Goal: Transaction & Acquisition: Purchase product/service

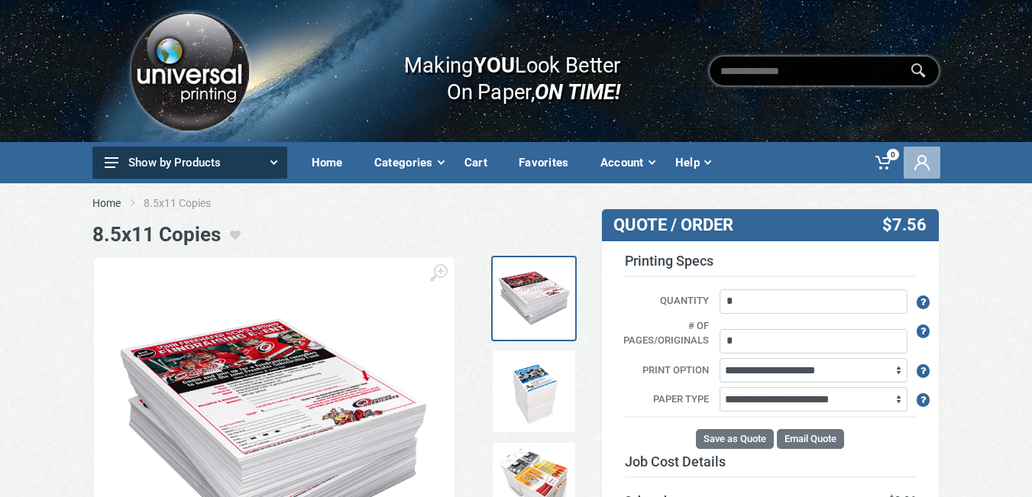
click at [928, 164] on icon at bounding box center [921, 162] width 15 height 15
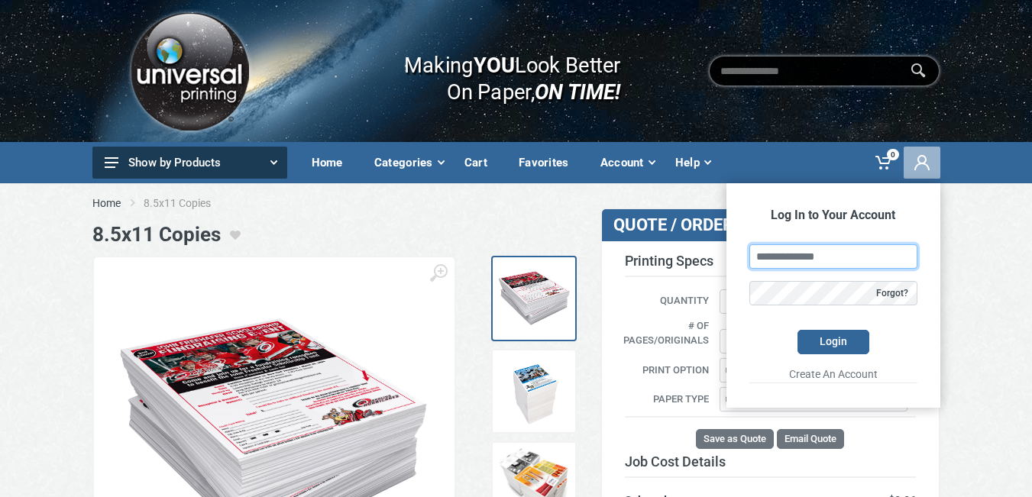
click at [777, 257] on input "text" at bounding box center [833, 256] width 168 height 24
type input "**********"
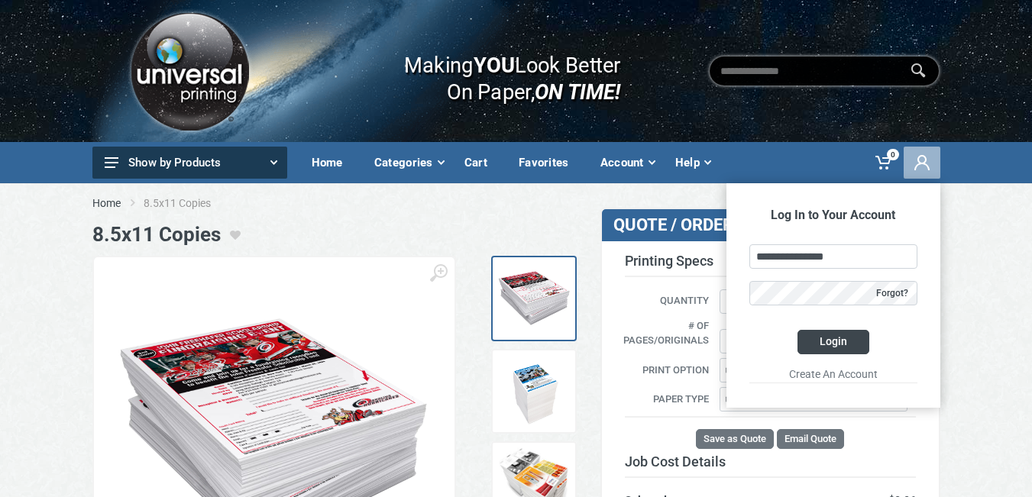
click at [830, 343] on button "Login" at bounding box center [833, 342] width 72 height 24
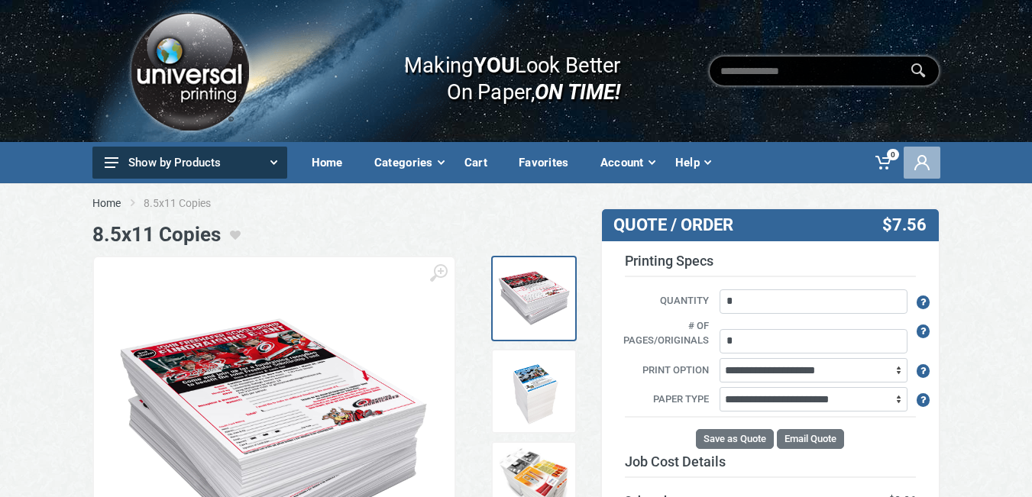
click at [926, 165] on use at bounding box center [921, 162] width 15 height 15
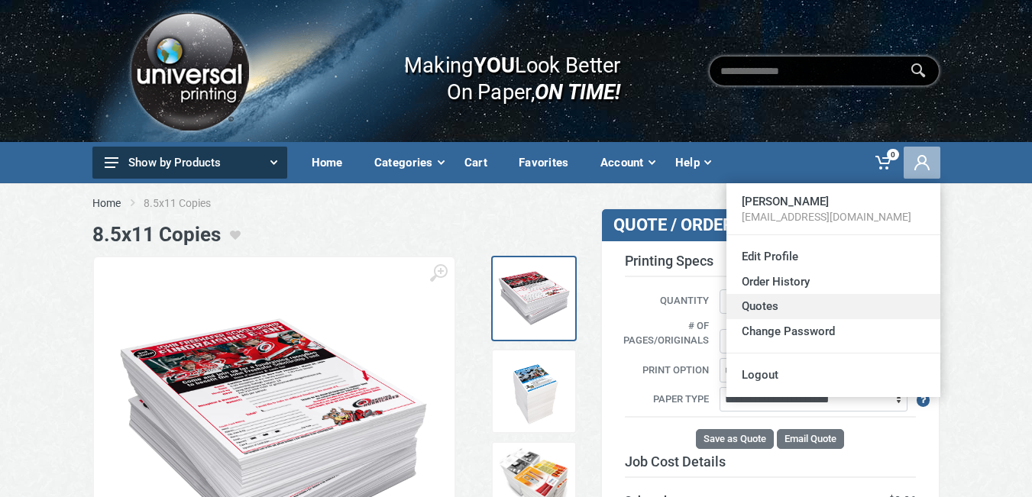
click at [755, 309] on link "Quotes" at bounding box center [833, 306] width 214 height 25
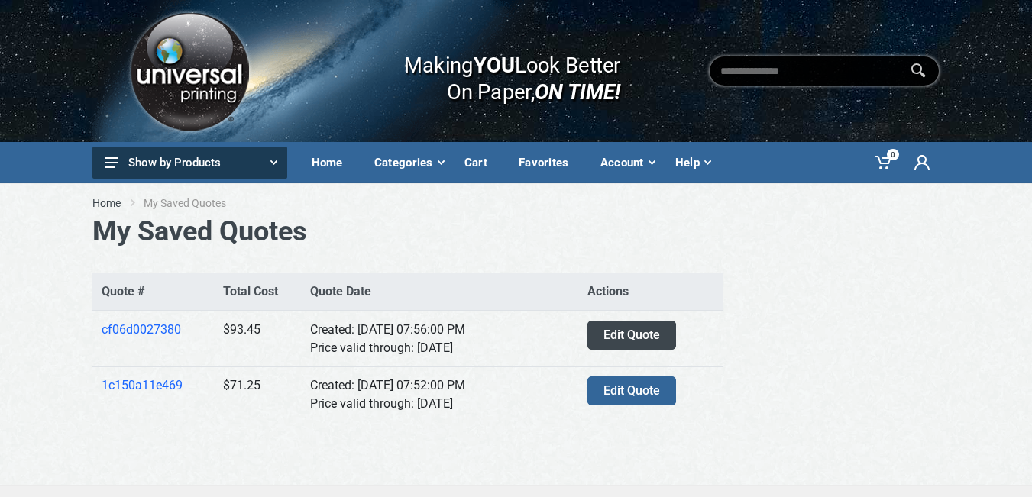
click at [639, 335] on link "Edit Quote" at bounding box center [631, 335] width 89 height 29
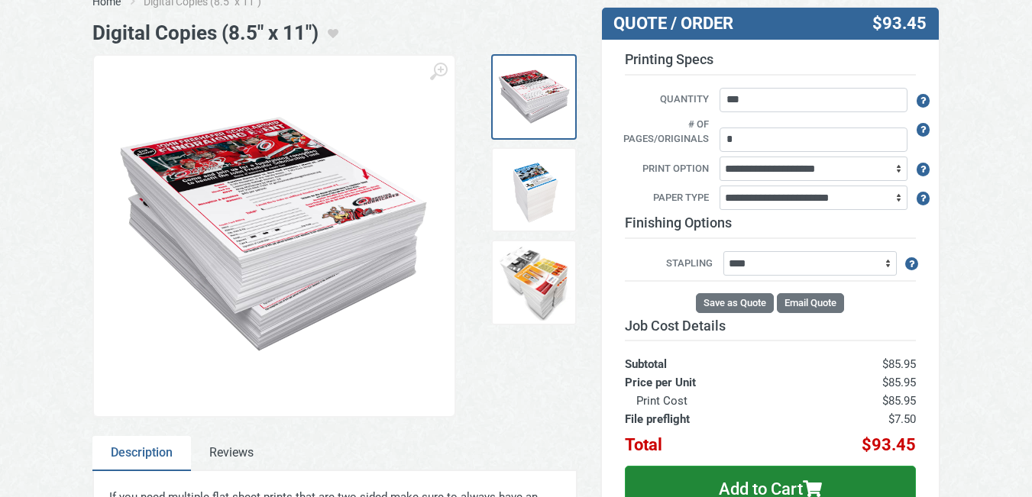
scroll to position [229, 0]
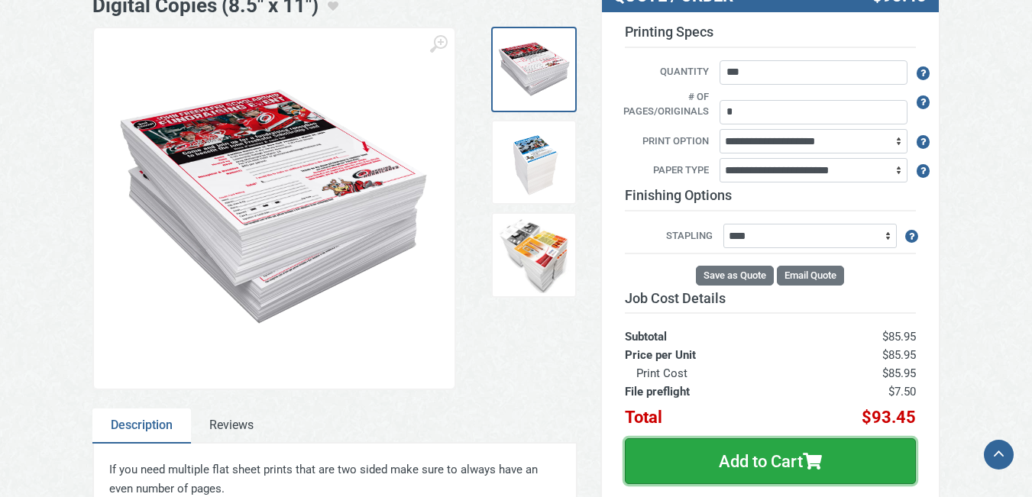
click at [753, 442] on button "Add to Cart" at bounding box center [770, 461] width 291 height 46
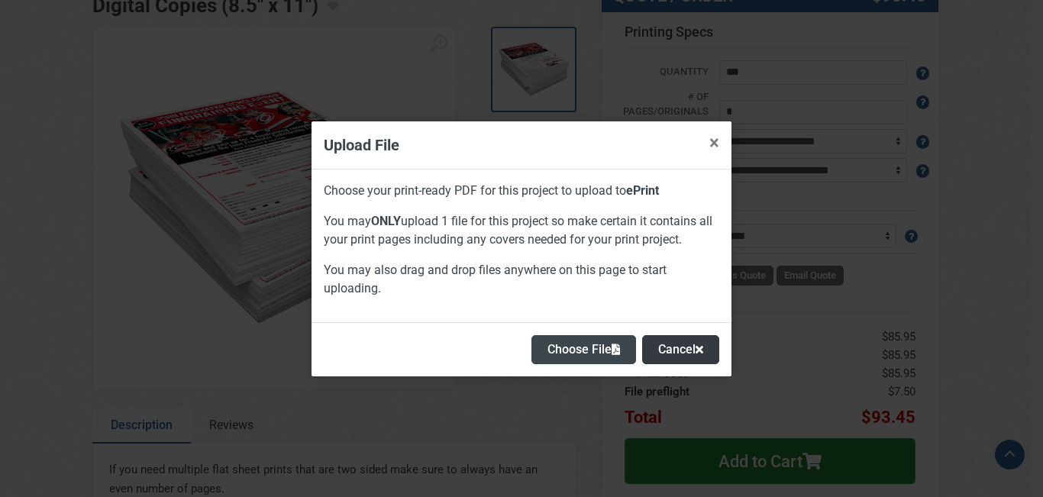
click at [573, 342] on button "Choose File" at bounding box center [584, 349] width 105 height 29
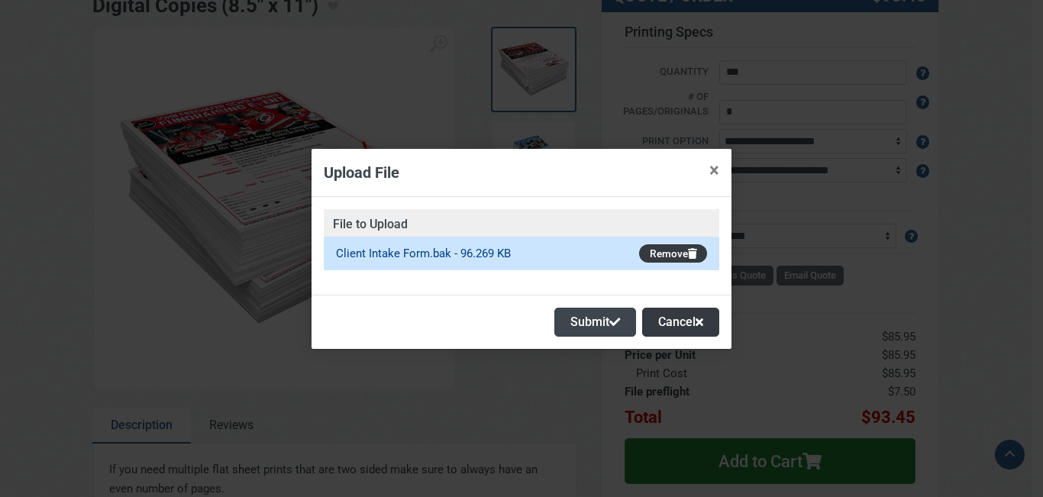
click at [595, 319] on button "Submit" at bounding box center [595, 322] width 82 height 29
click at [606, 322] on button "Submit" at bounding box center [595, 322] width 82 height 29
click at [692, 255] on icon at bounding box center [692, 254] width 9 height 11
click at [693, 255] on icon at bounding box center [692, 254] width 9 height 11
click at [684, 328] on button "Cancel" at bounding box center [680, 322] width 77 height 29
